Goal: Transaction & Acquisition: Book appointment/travel/reservation

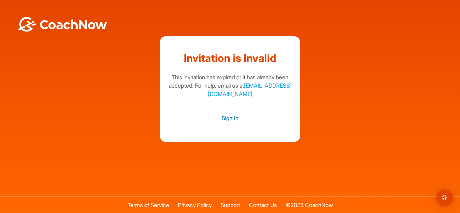
click at [227, 117] on link "Sign In" at bounding box center [230, 118] width 126 height 9
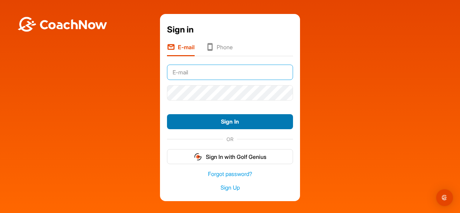
type input "[EMAIL_ADDRESS][DOMAIN_NAME]"
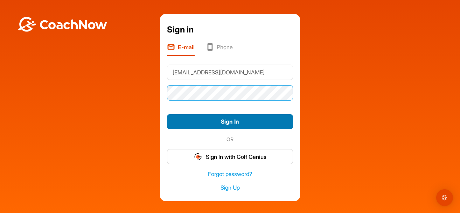
click at [230, 122] on button "Sign In" at bounding box center [230, 121] width 126 height 15
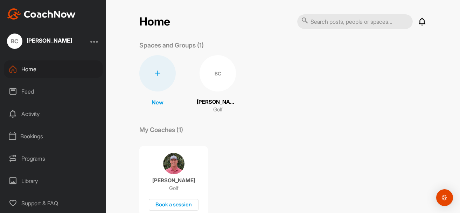
scroll to position [7, 0]
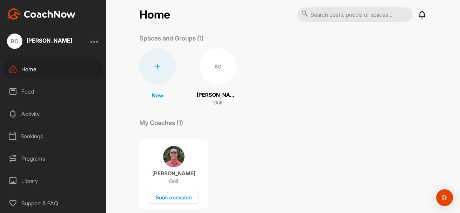
click at [163, 72] on div at bounding box center [157, 66] width 36 height 36
click at [246, 130] on div "My Coaches (1) [PERSON_NAME] Golf Book a session" at bounding box center [282, 163] width 287 height 91
click at [216, 71] on div "BC" at bounding box center [217, 66] width 36 height 36
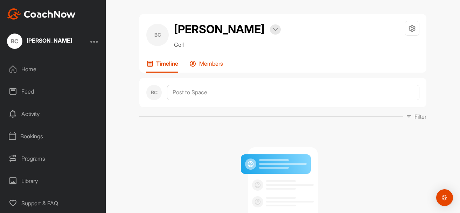
click at [210, 65] on p "Members" at bounding box center [211, 63] width 24 height 7
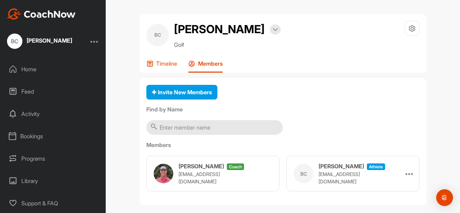
click at [157, 64] on p "Timeline" at bounding box center [166, 63] width 21 height 7
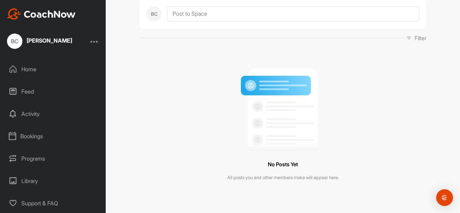
scroll to position [78, 0]
click at [28, 137] on div "Bookings" at bounding box center [53, 136] width 99 height 17
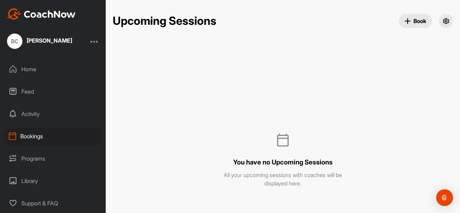
click at [411, 18] on span "Book" at bounding box center [415, 20] width 22 height 7
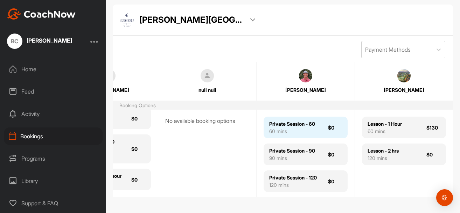
click at [294, 127] on div "Private Session - 60" at bounding box center [292, 123] width 46 height 7
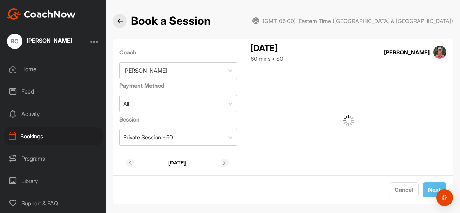
scroll to position [7, 0]
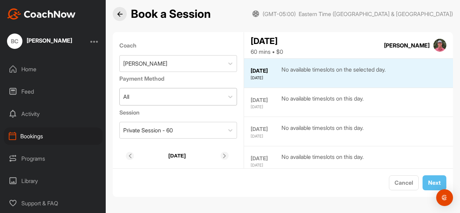
click at [186, 97] on div "All" at bounding box center [172, 96] width 105 height 17
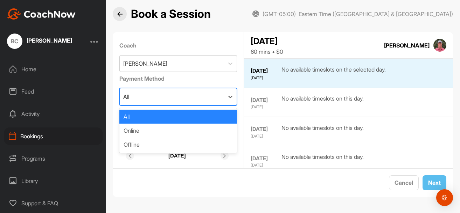
click at [212, 78] on label "Payment Method" at bounding box center [178, 79] width 118 height 8
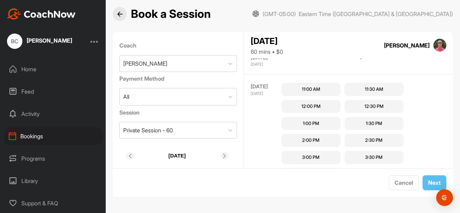
scroll to position [553, 0]
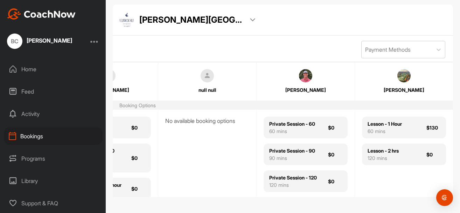
scroll to position [0, 151]
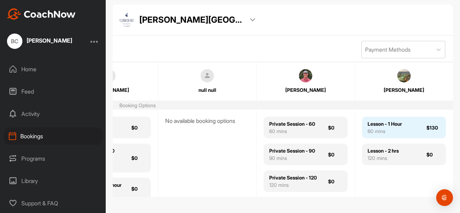
click at [396, 132] on div "60 mins" at bounding box center [384, 131] width 34 height 7
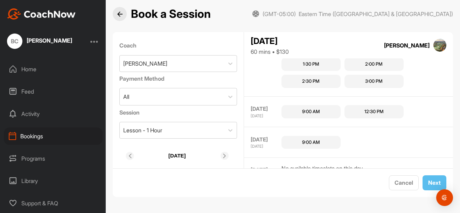
scroll to position [221, 0]
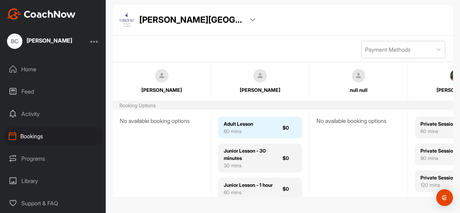
scroll to position [35, 0]
click at [241, 133] on div "60 mins" at bounding box center [238, 131] width 29 height 7
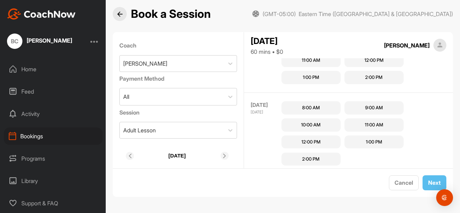
scroll to position [229, 0]
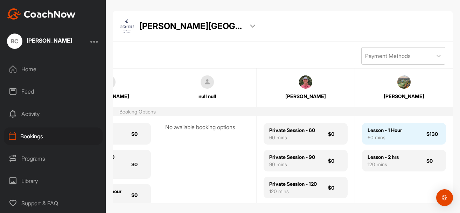
scroll to position [0, 151]
click at [381, 140] on div "60 mins" at bounding box center [384, 137] width 34 height 7
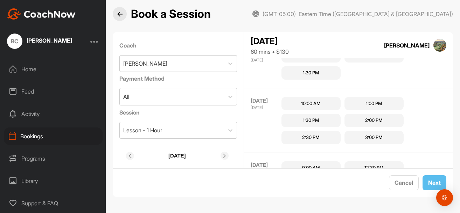
scroll to position [183, 0]
